Goal: Task Accomplishment & Management: Manage account settings

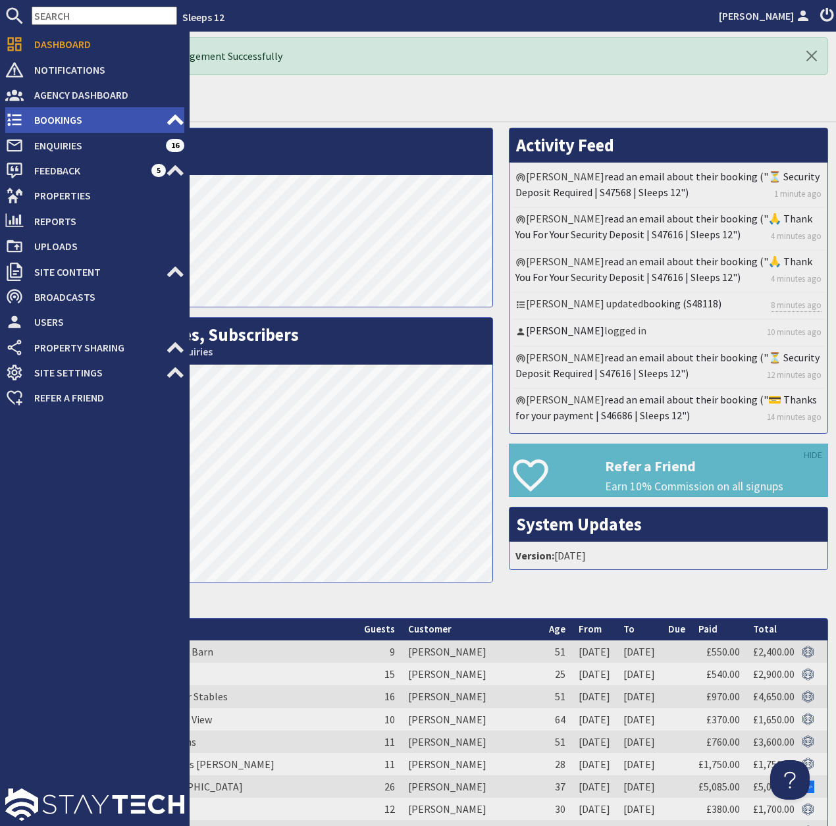
click at [53, 119] on span "Bookings" at bounding box center [95, 119] width 142 height 21
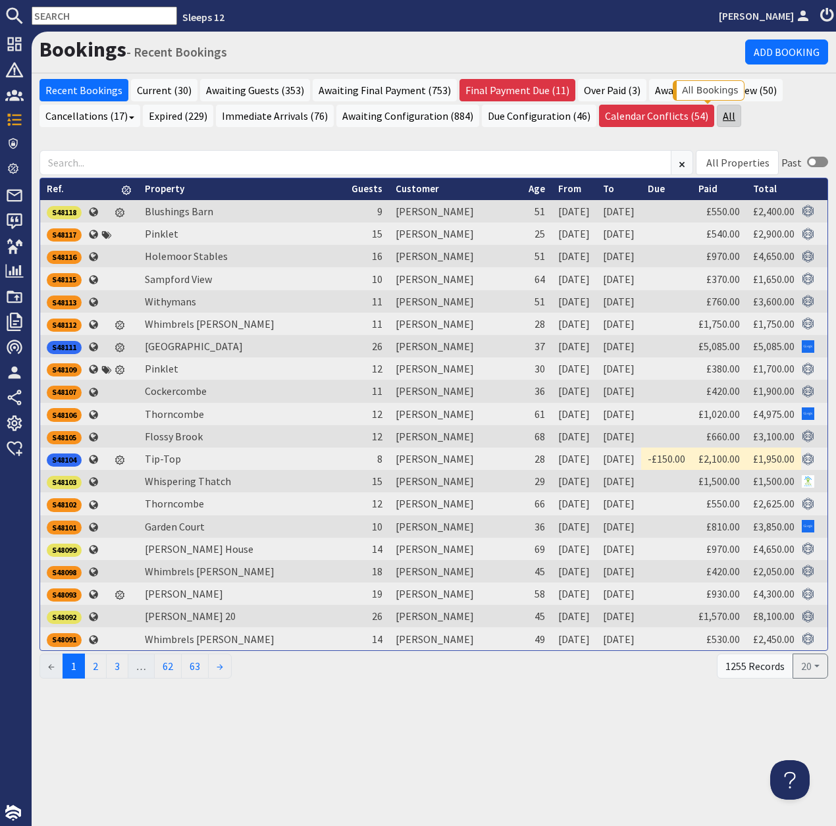
click at [717, 116] on link "All" at bounding box center [729, 116] width 24 height 22
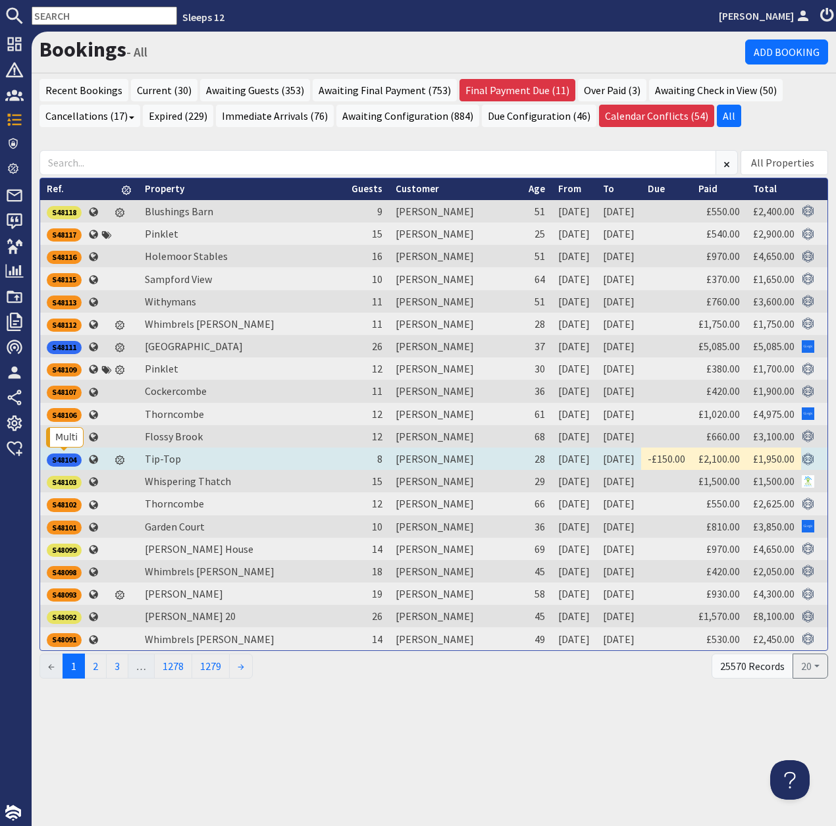
click at [57, 456] on div "S48104" at bounding box center [64, 460] width 35 height 13
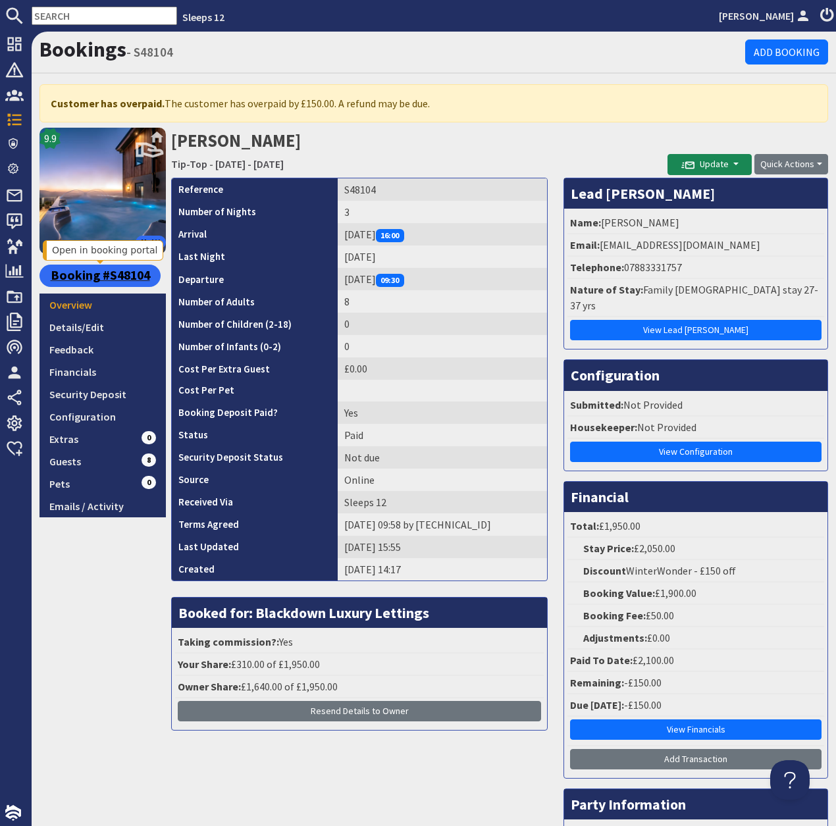
click at [80, 276] on div "Booking #S48104" at bounding box center [100, 276] width 121 height 22
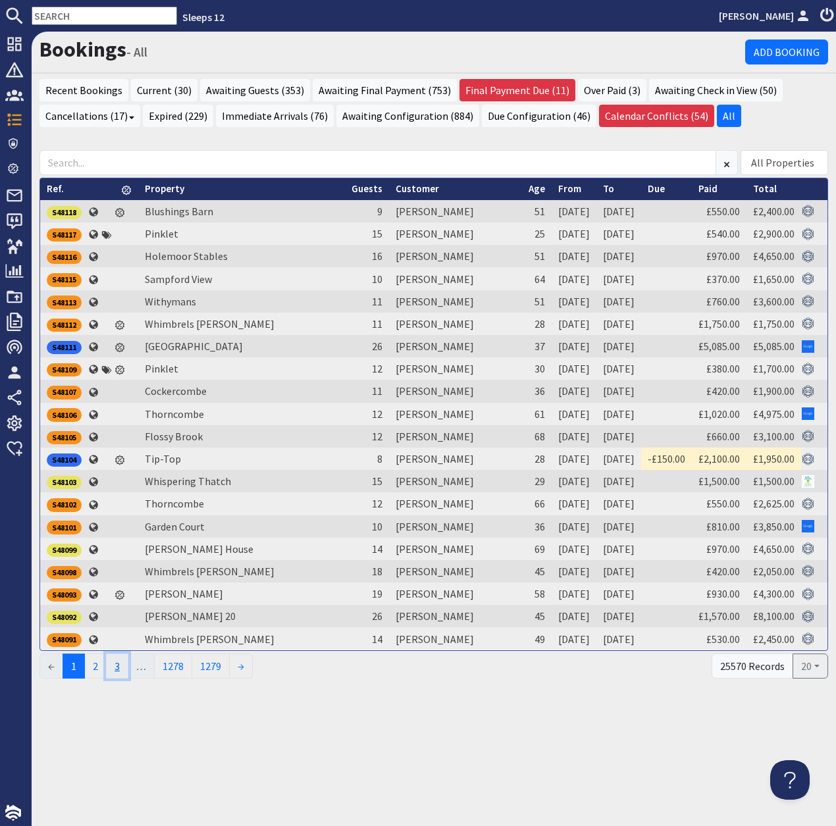
click at [117, 662] on link "3" at bounding box center [117, 666] width 22 height 25
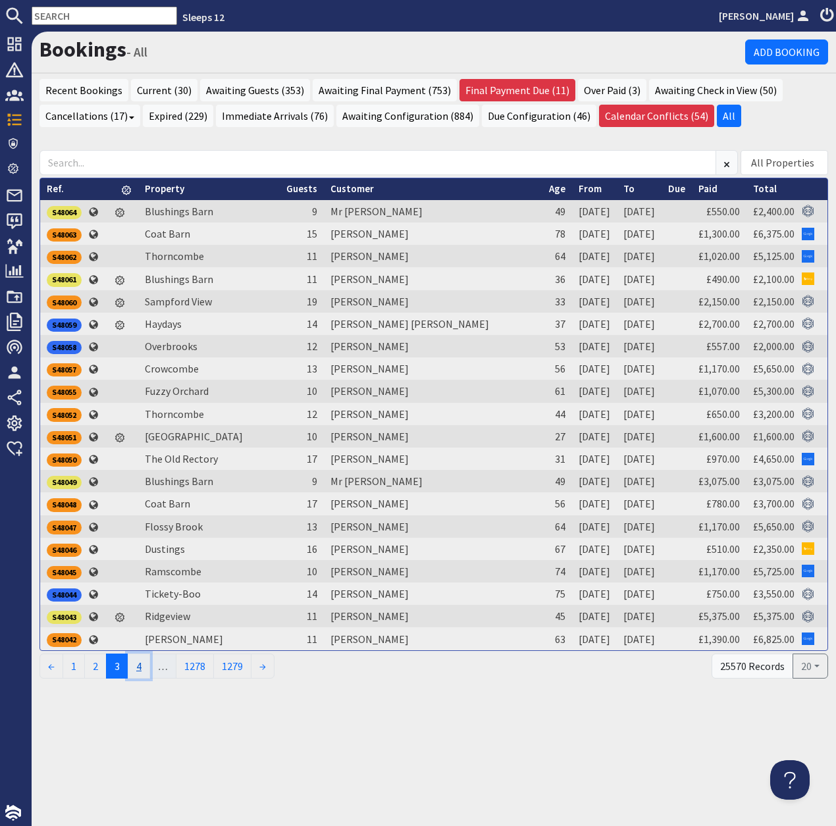
click at [142, 662] on link "4" at bounding box center [139, 666] width 22 height 25
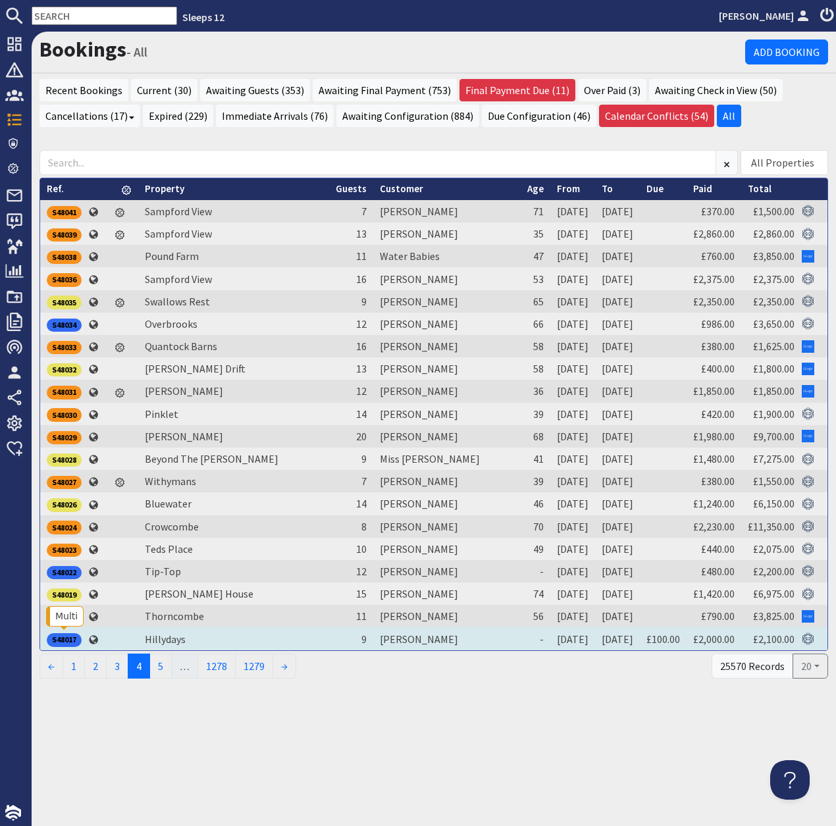
click at [61, 635] on div "S48017" at bounding box center [64, 639] width 35 height 13
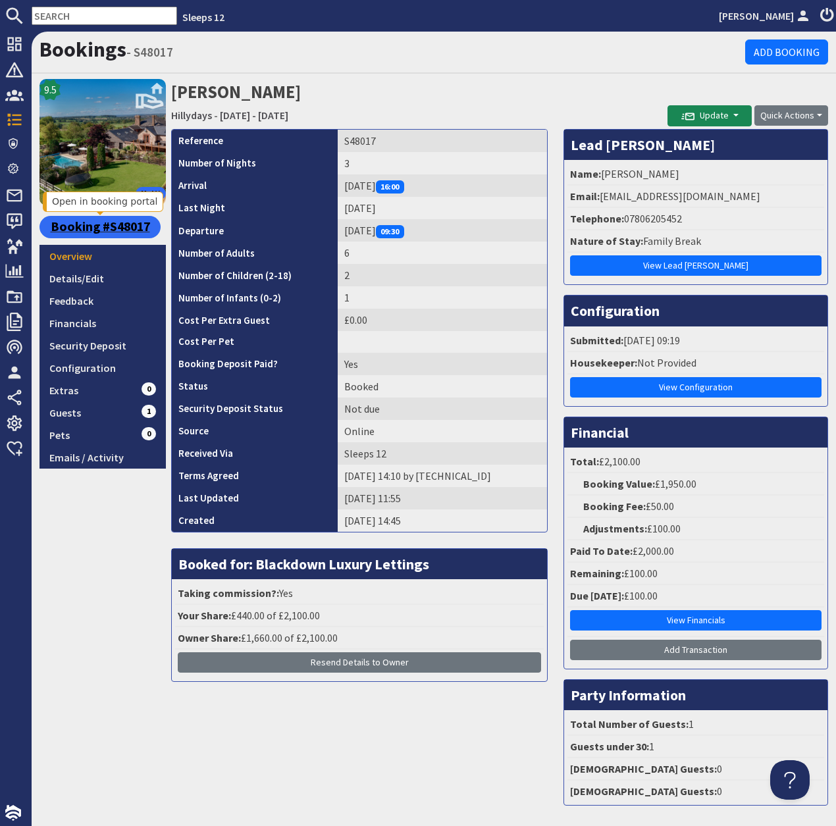
click at [107, 223] on div "Booking #S48017" at bounding box center [100, 227] width 121 height 22
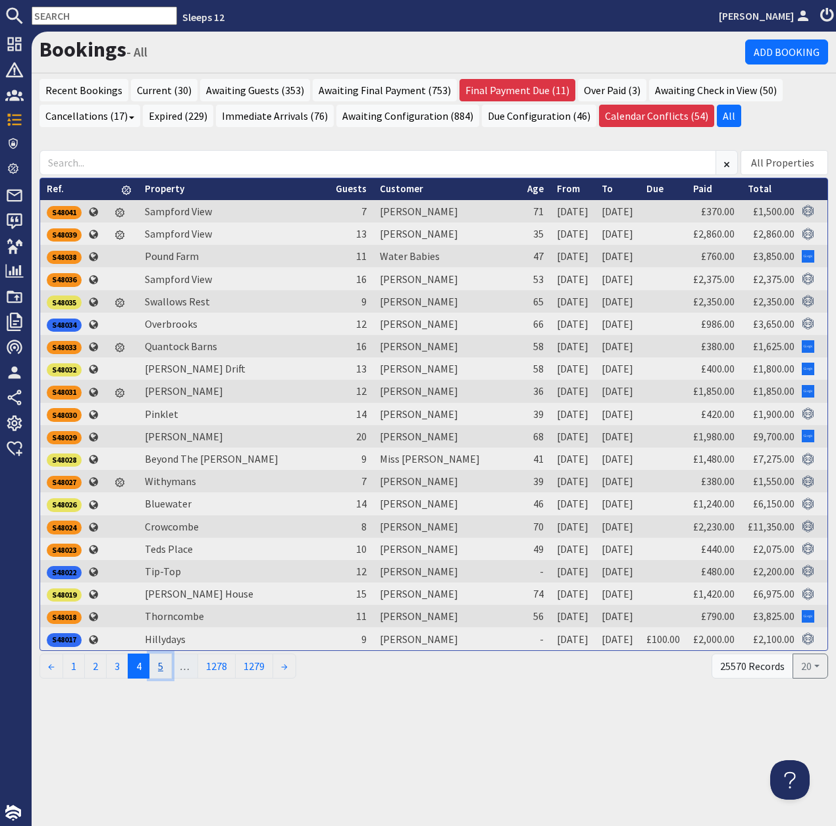
click at [162, 662] on link "5" at bounding box center [160, 666] width 22 height 25
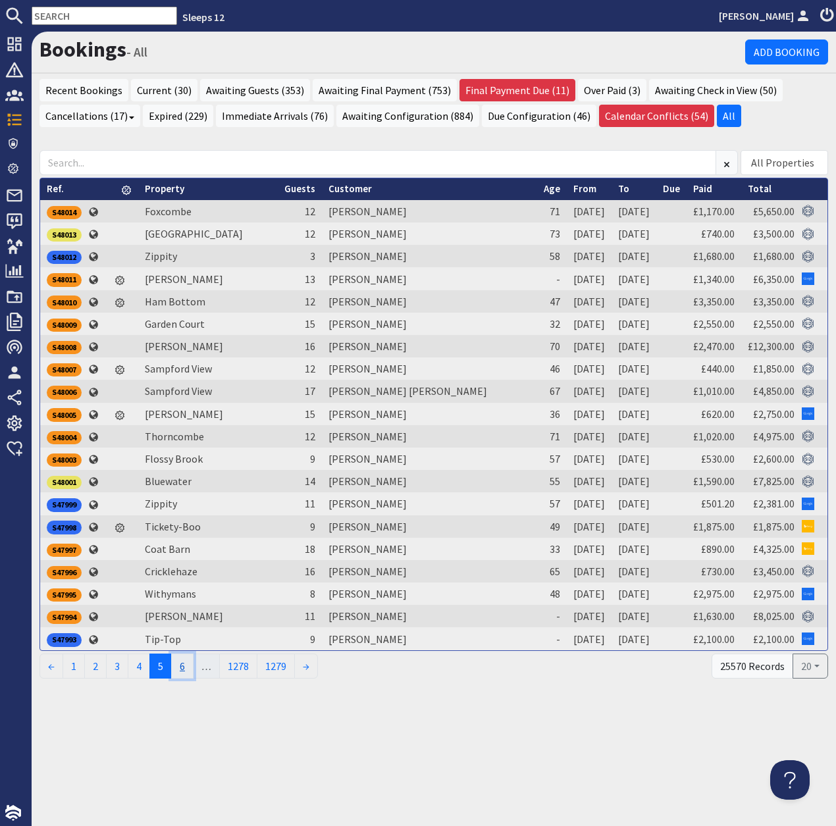
click at [183, 662] on link "6" at bounding box center [182, 666] width 22 height 25
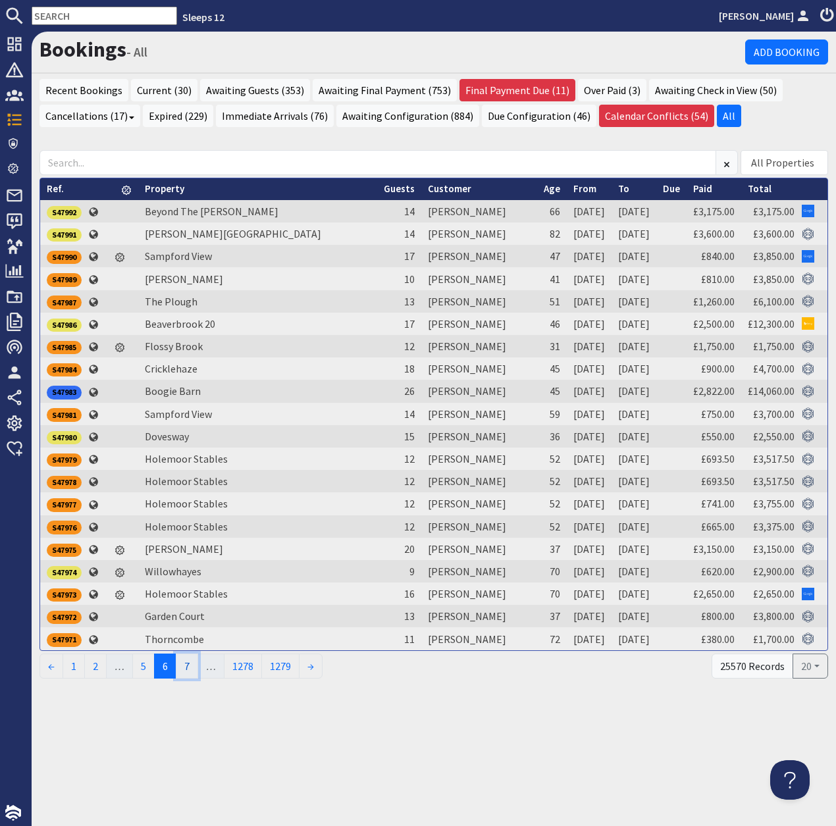
click at [182, 663] on link "7" at bounding box center [187, 666] width 22 height 25
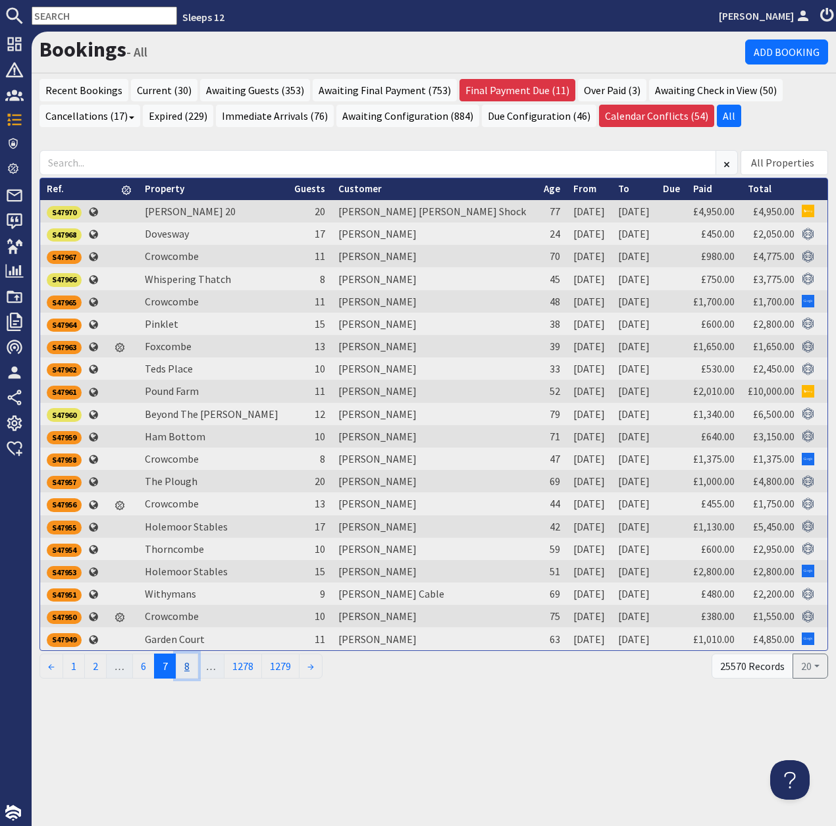
click at [186, 663] on link "8" at bounding box center [187, 666] width 22 height 25
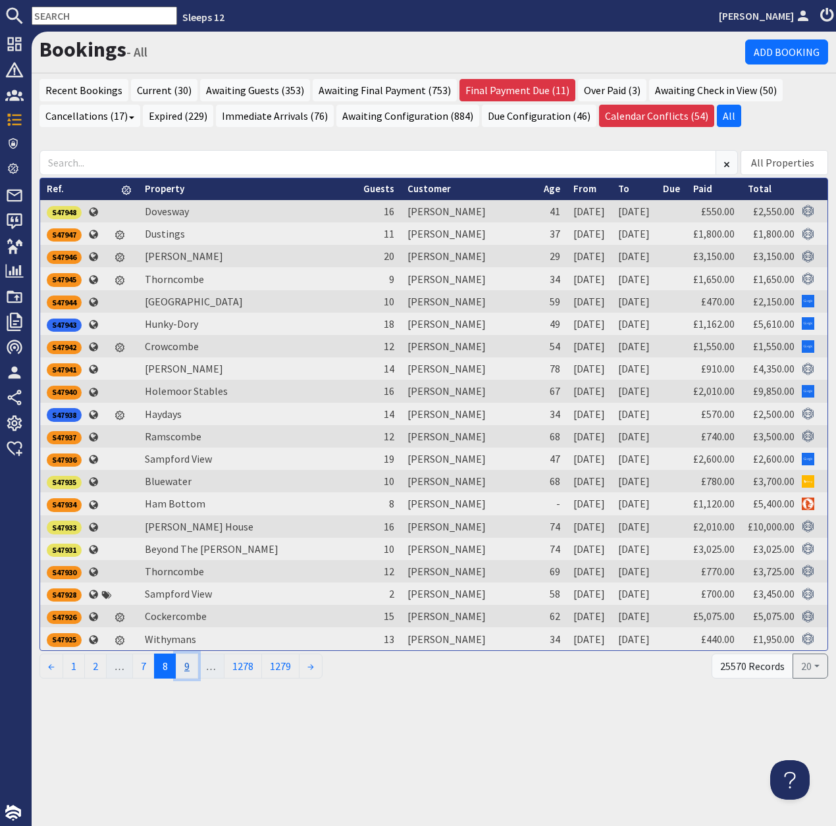
click at [188, 664] on link "9" at bounding box center [187, 666] width 22 height 25
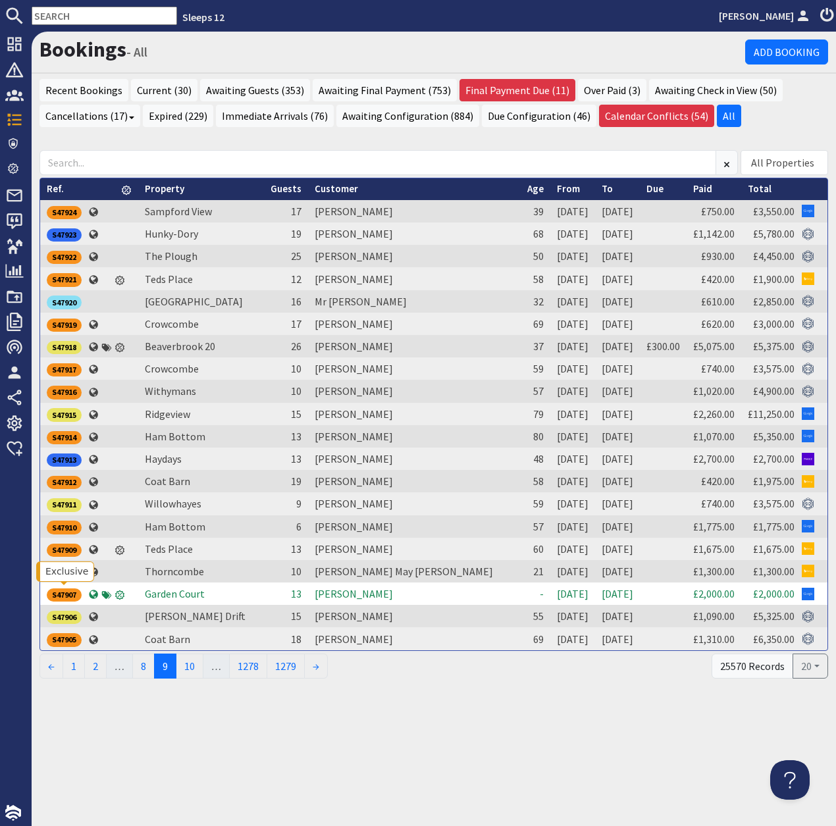
click at [63, 589] on div "S47907" at bounding box center [64, 595] width 35 height 13
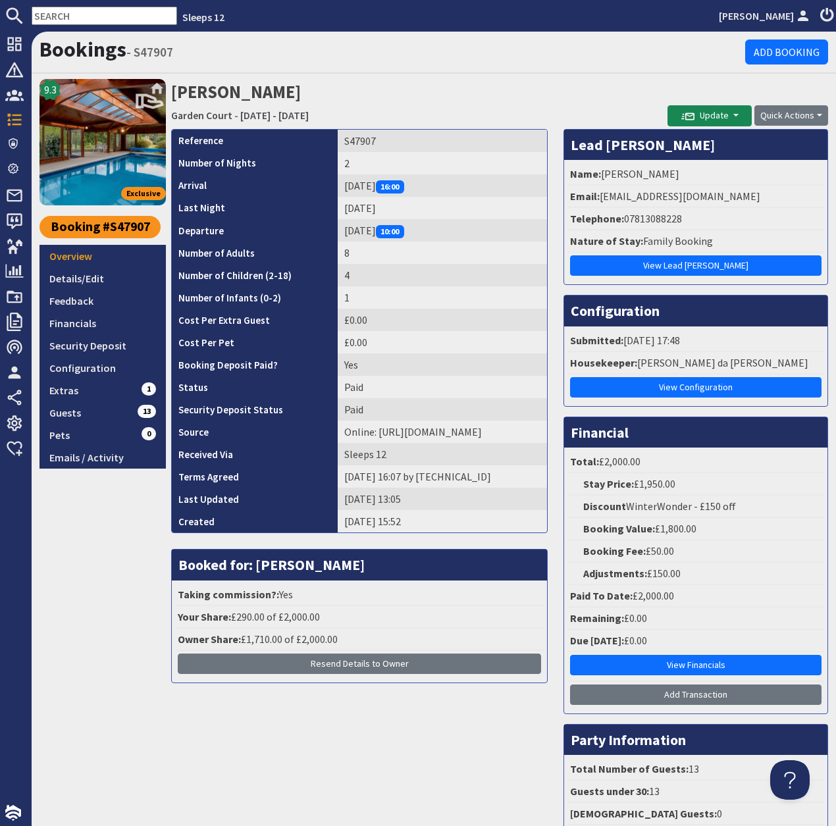
click at [77, 216] on div "9.3 Exclusive Booking #S47907 Overview Details/Edit Feedback Financials Securit…" at bounding box center [103, 470] width 126 height 782
click at [73, 225] on div "Booking #S47907" at bounding box center [100, 227] width 121 height 22
click at [72, 47] on link "Bookings" at bounding box center [83, 49] width 87 height 26
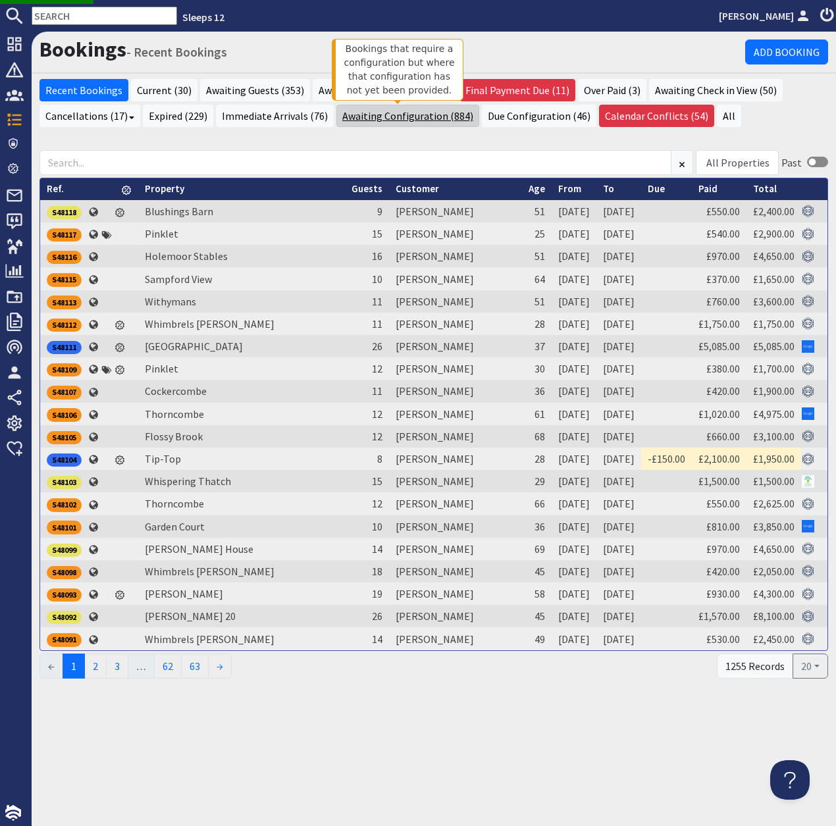
click at [404, 120] on link "Awaiting Configuration (884)" at bounding box center [407, 116] width 143 height 22
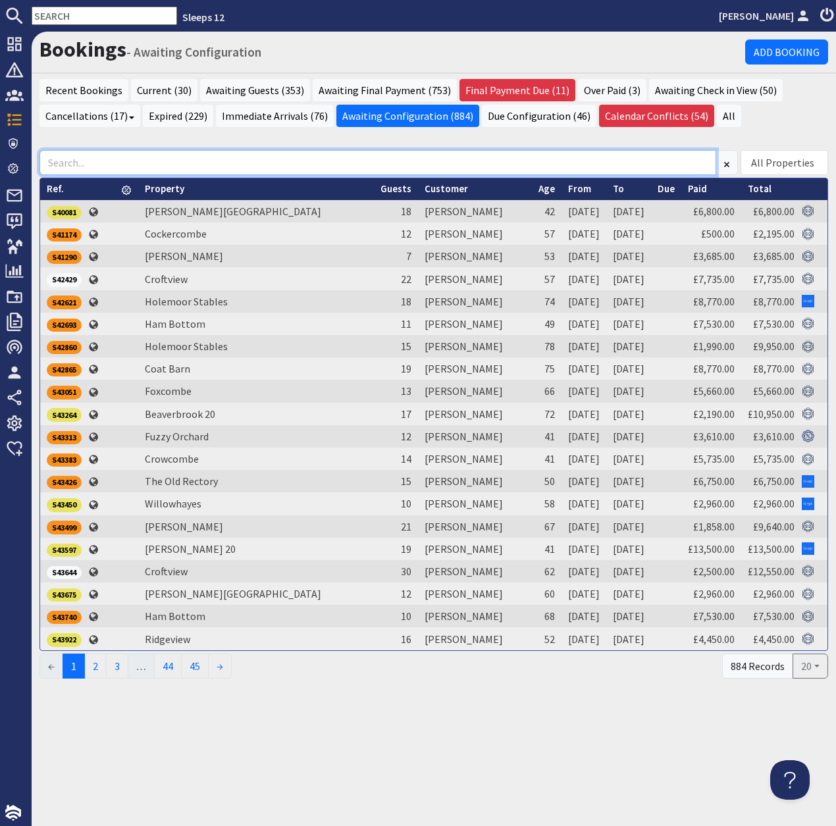
click at [418, 153] on input at bounding box center [378, 162] width 677 height 25
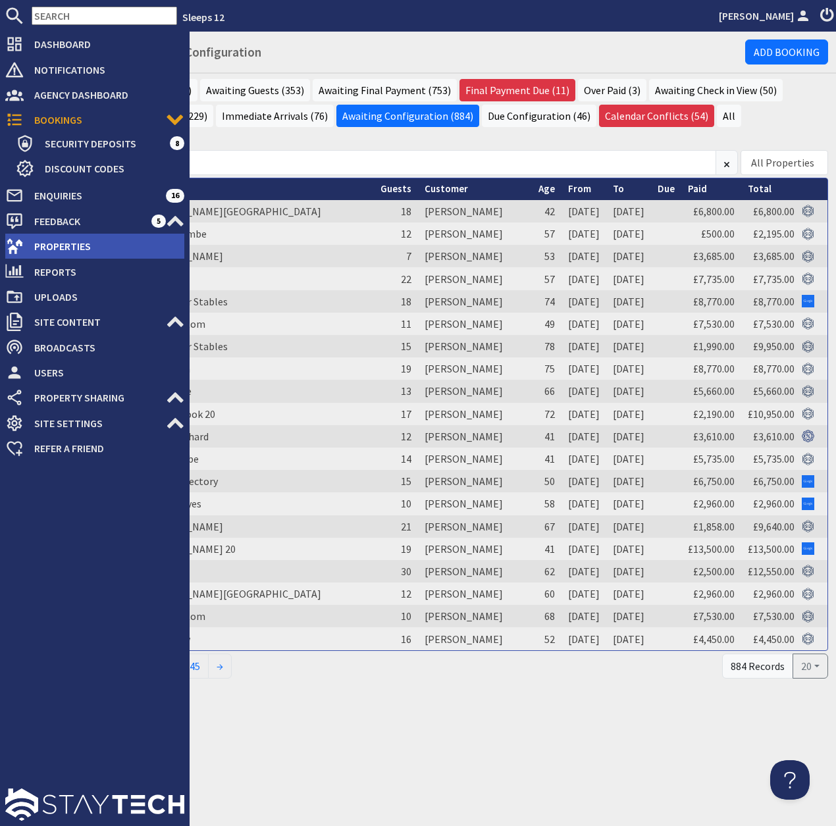
click at [66, 255] on span "Properties" at bounding box center [104, 246] width 161 height 21
